Goal: Transaction & Acquisition: Obtain resource

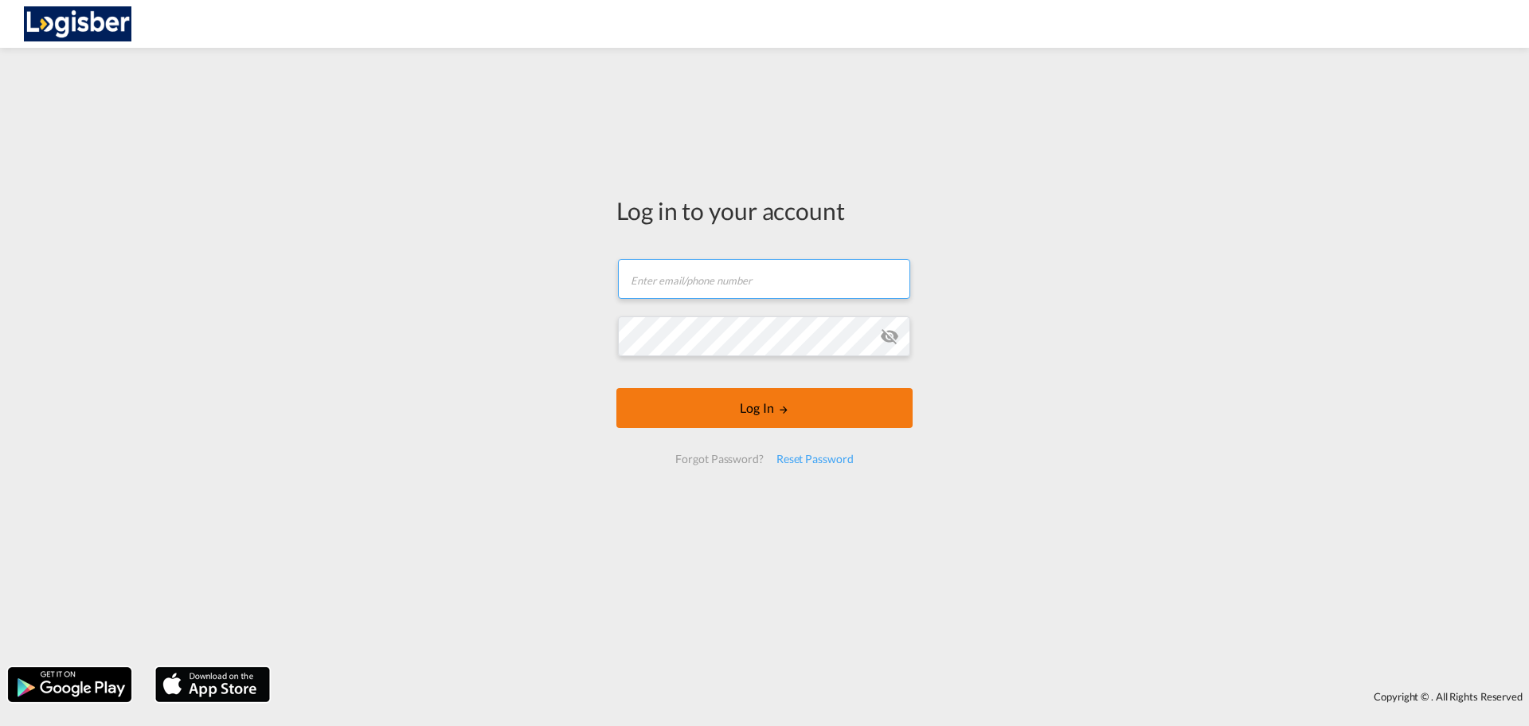
type input "[DOMAIN_NAME][EMAIL_ADDRESS][DOMAIN_NAME]"
click at [737, 404] on button "Log In" at bounding box center [764, 408] width 296 height 40
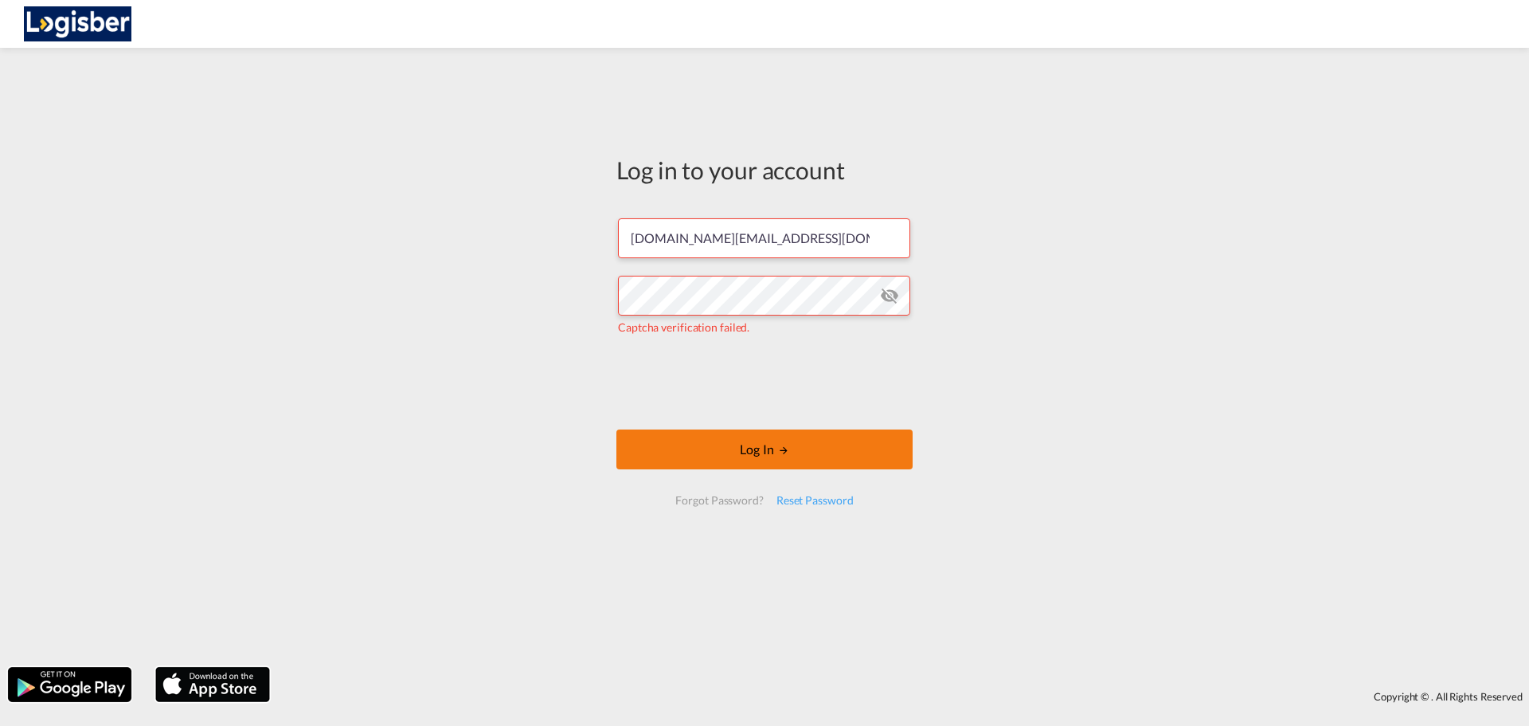
click at [753, 455] on button "Log In" at bounding box center [764, 449] width 296 height 40
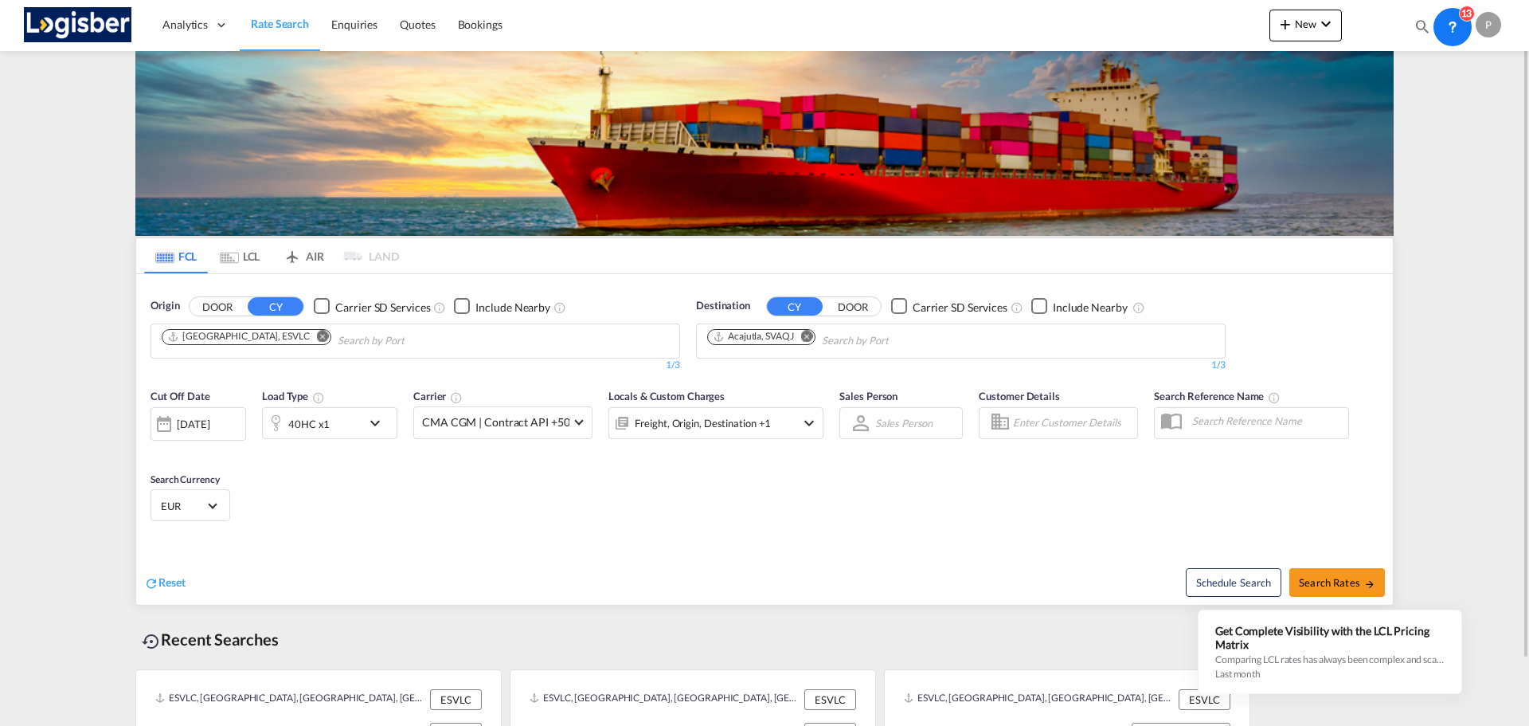
click at [810, 338] on md-icon "Remove" at bounding box center [807, 336] width 12 height 12
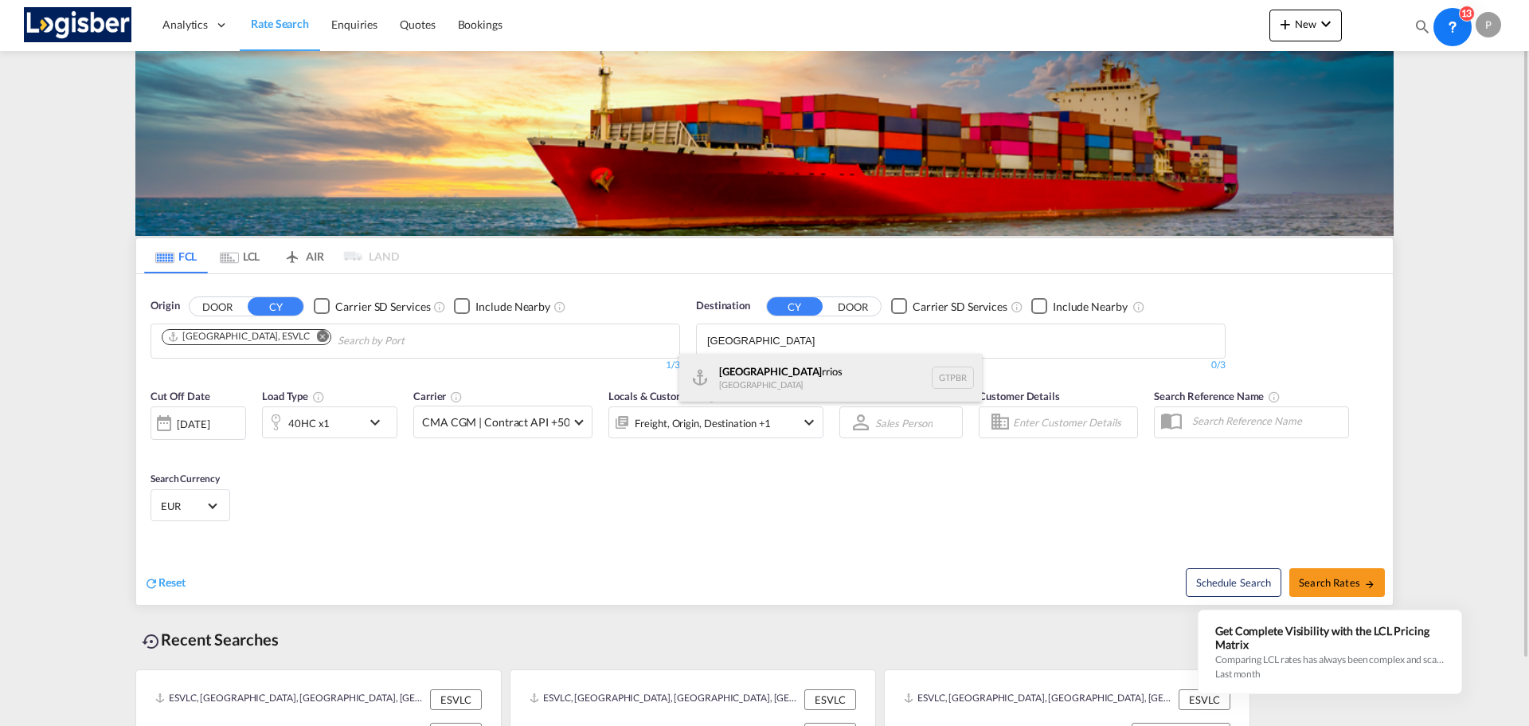
type input "[GEOGRAPHIC_DATA]"
click at [818, 366] on div "Puerto [PERSON_NAME] [GEOGRAPHIC_DATA] GTPBR" at bounding box center [830, 378] width 303 height 48
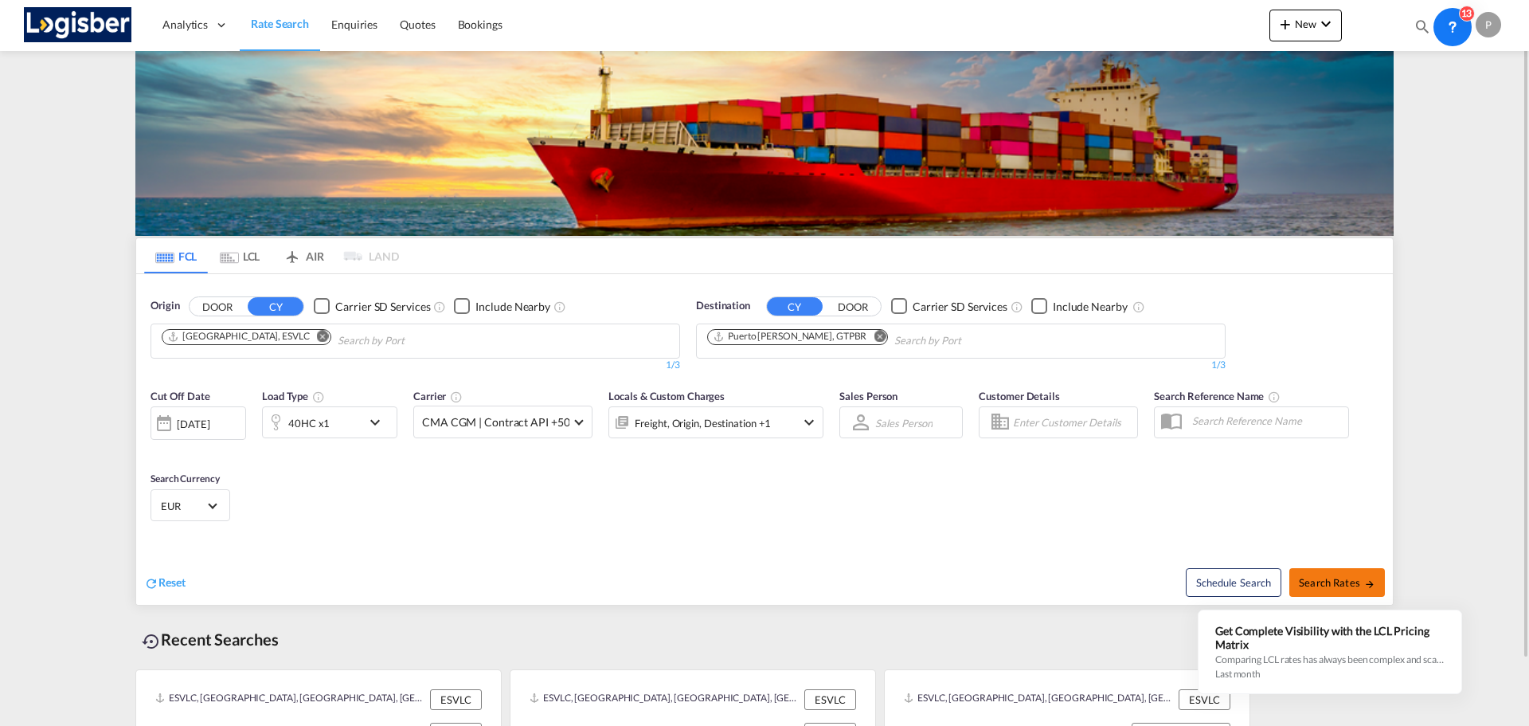
click at [1340, 580] on span "Search Rates" at bounding box center [1337, 582] width 76 height 13
type input "ESVLC to GTPBR / [DATE]"
